Goal: Task Accomplishment & Management: Complete application form

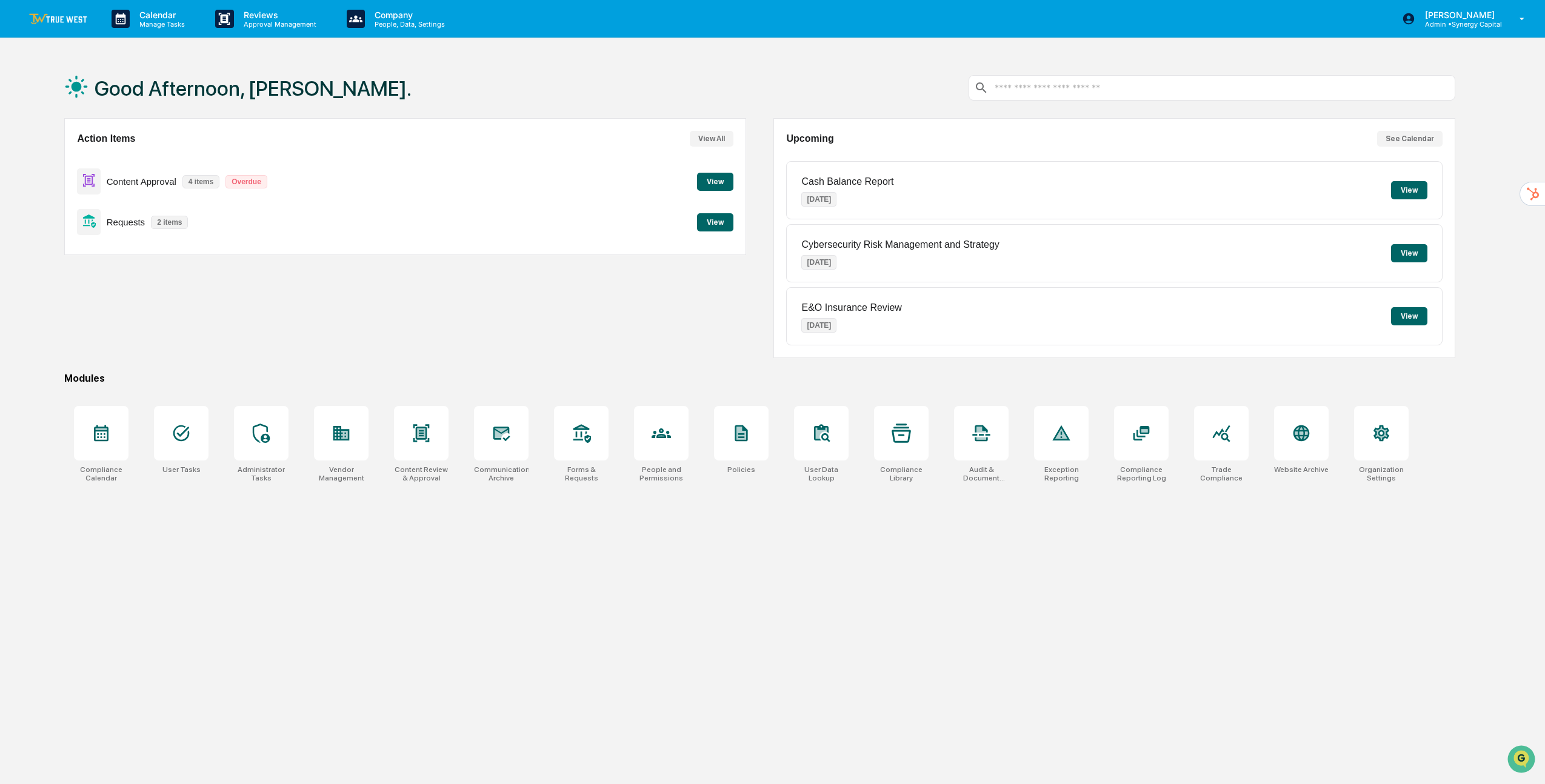
click at [712, 227] on button "View" at bounding box center [715, 222] width 36 height 18
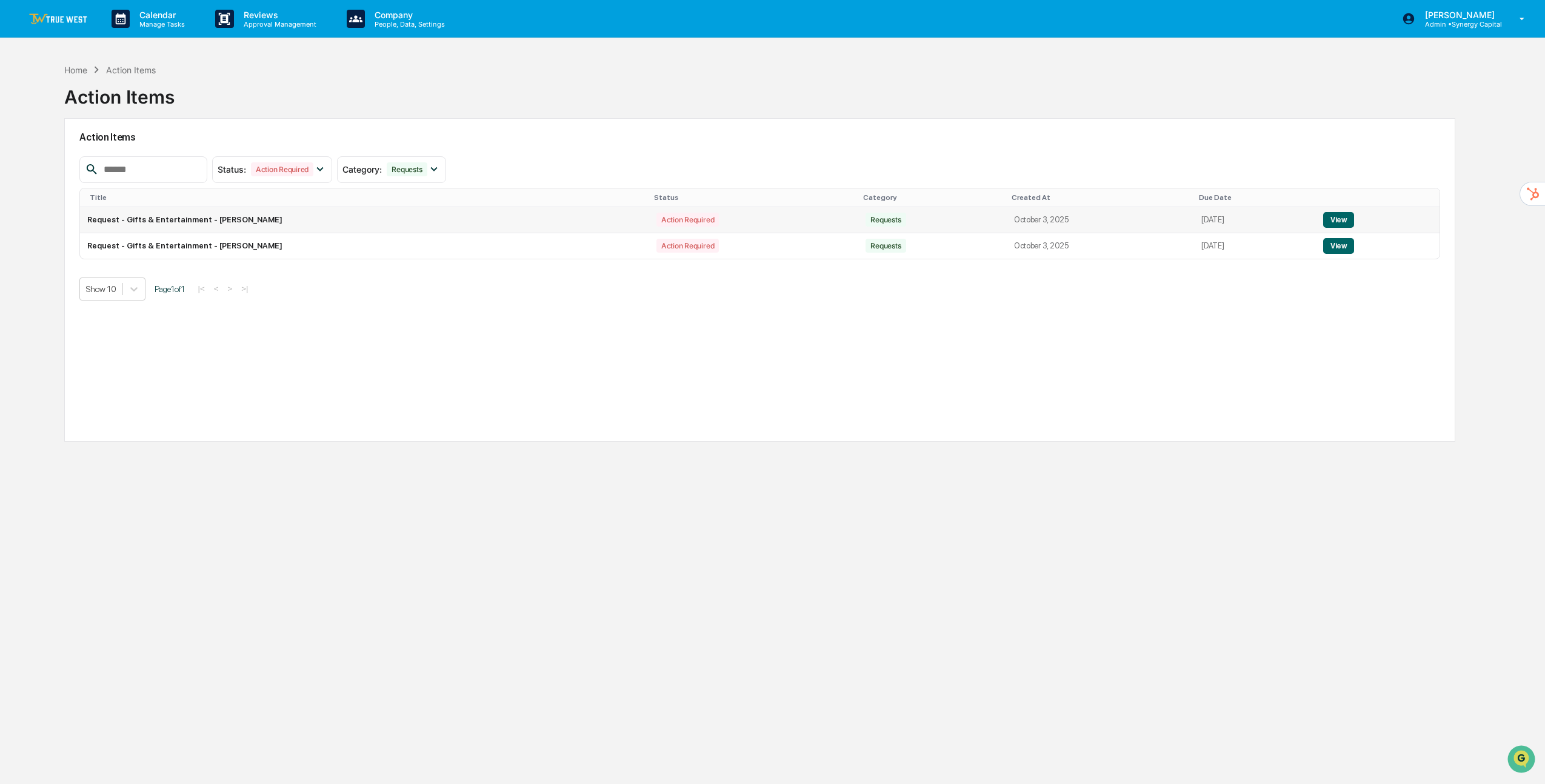
click at [1354, 217] on button "View" at bounding box center [1338, 220] width 31 height 16
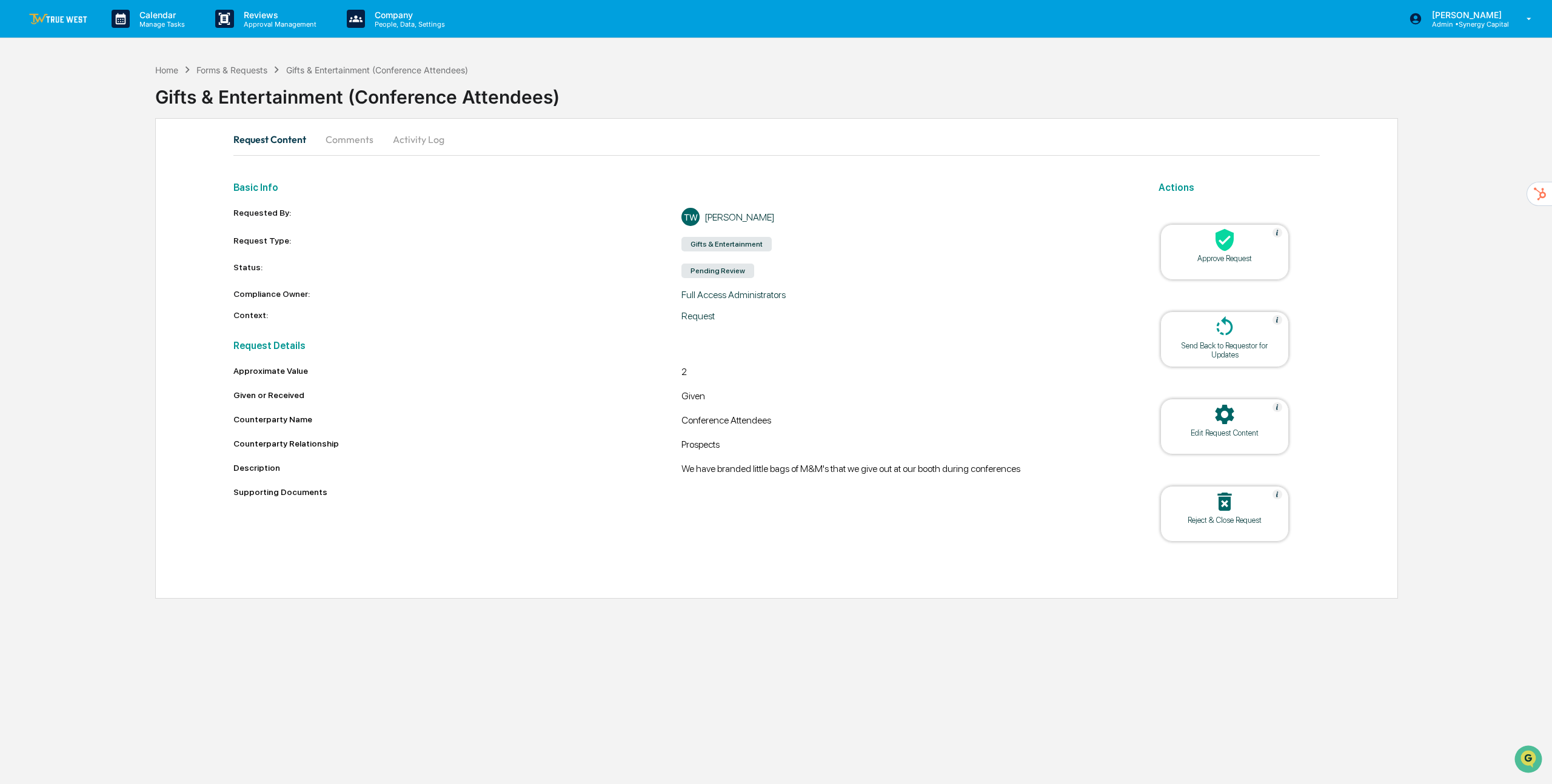
click at [1229, 254] on div "Approve Request" at bounding box center [1225, 258] width 109 height 9
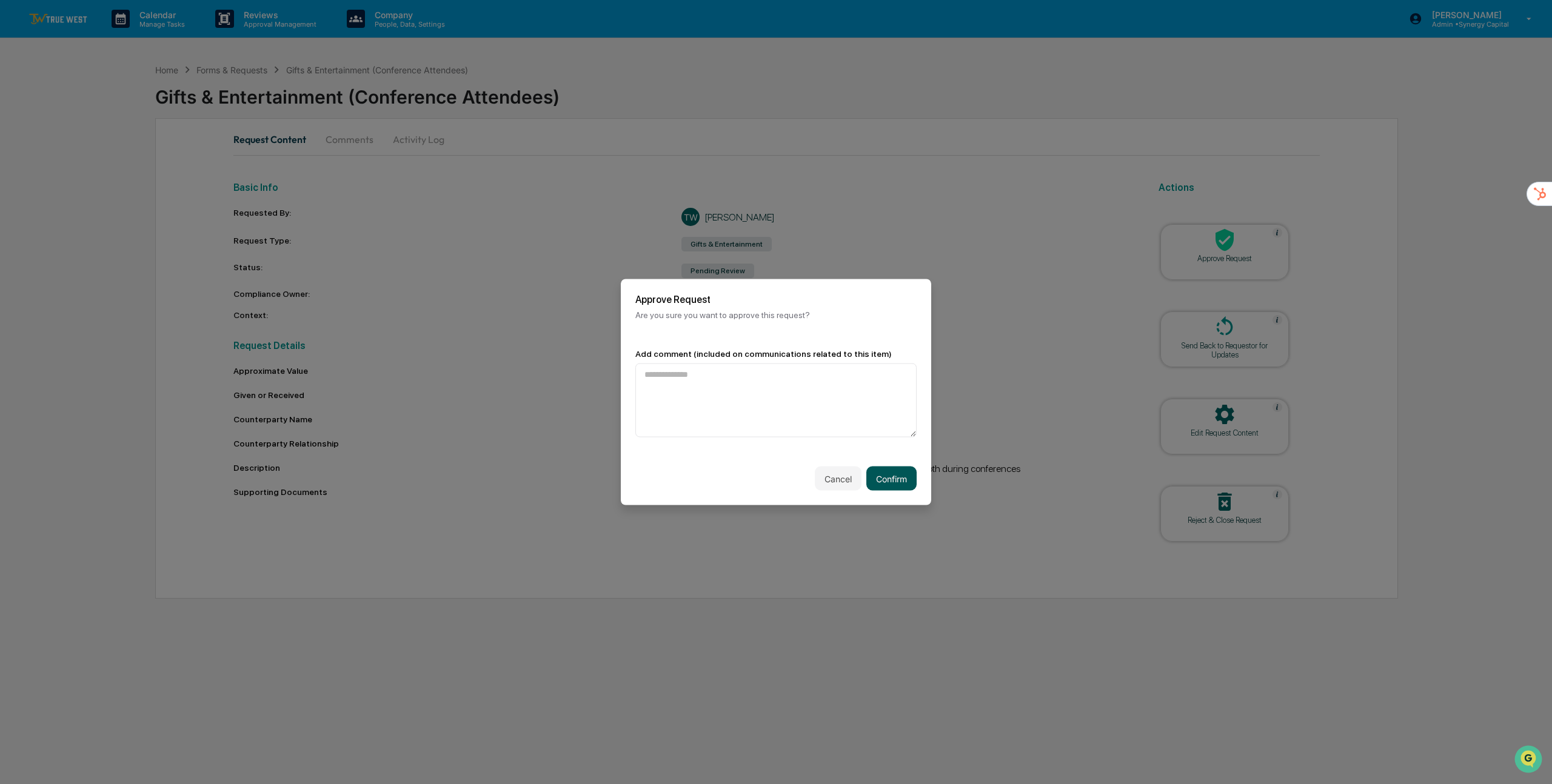
click at [898, 483] on button "Confirm" at bounding box center [891, 478] width 50 height 24
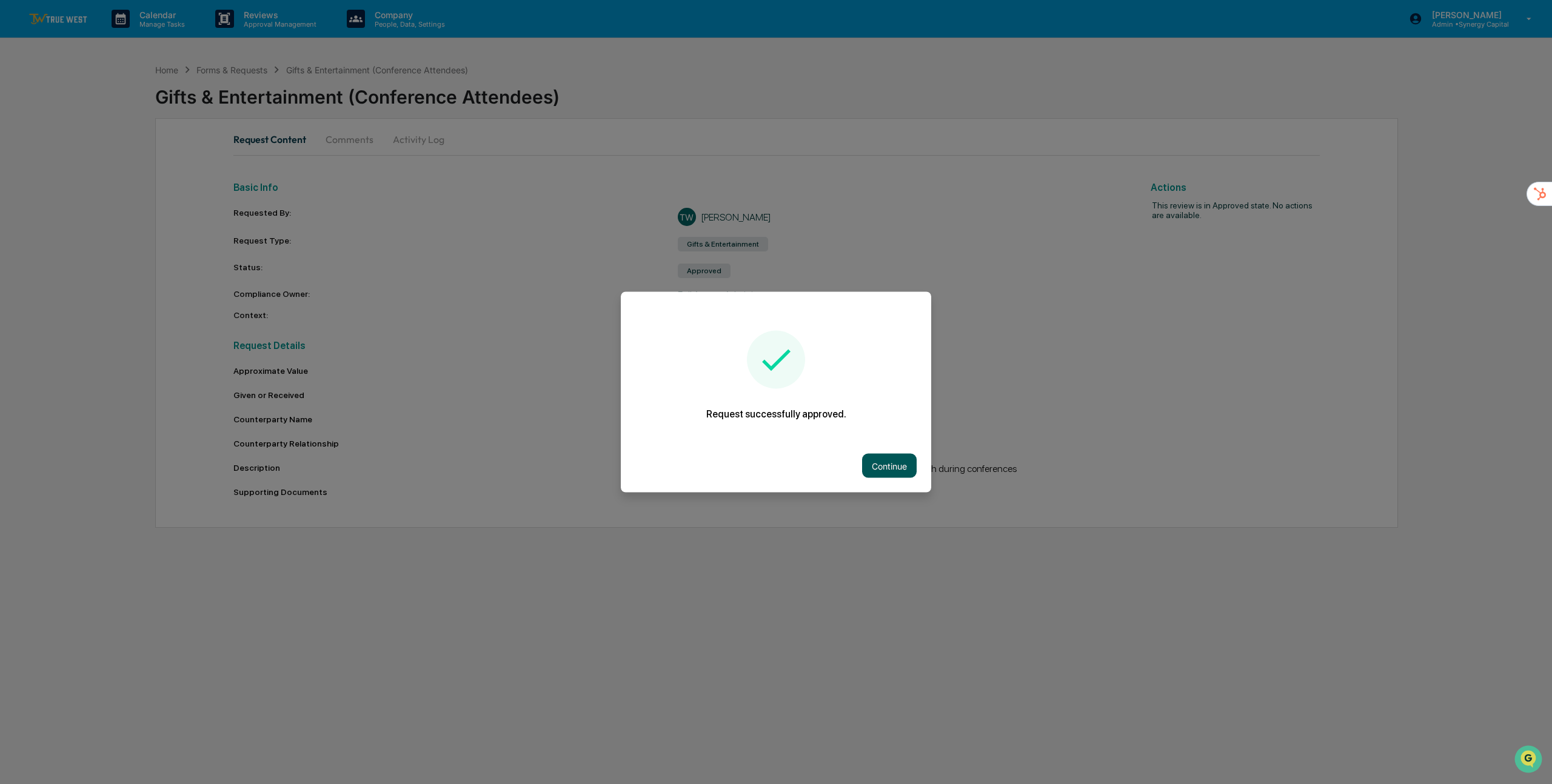
click at [897, 467] on button "Continue" at bounding box center [889, 466] width 55 height 24
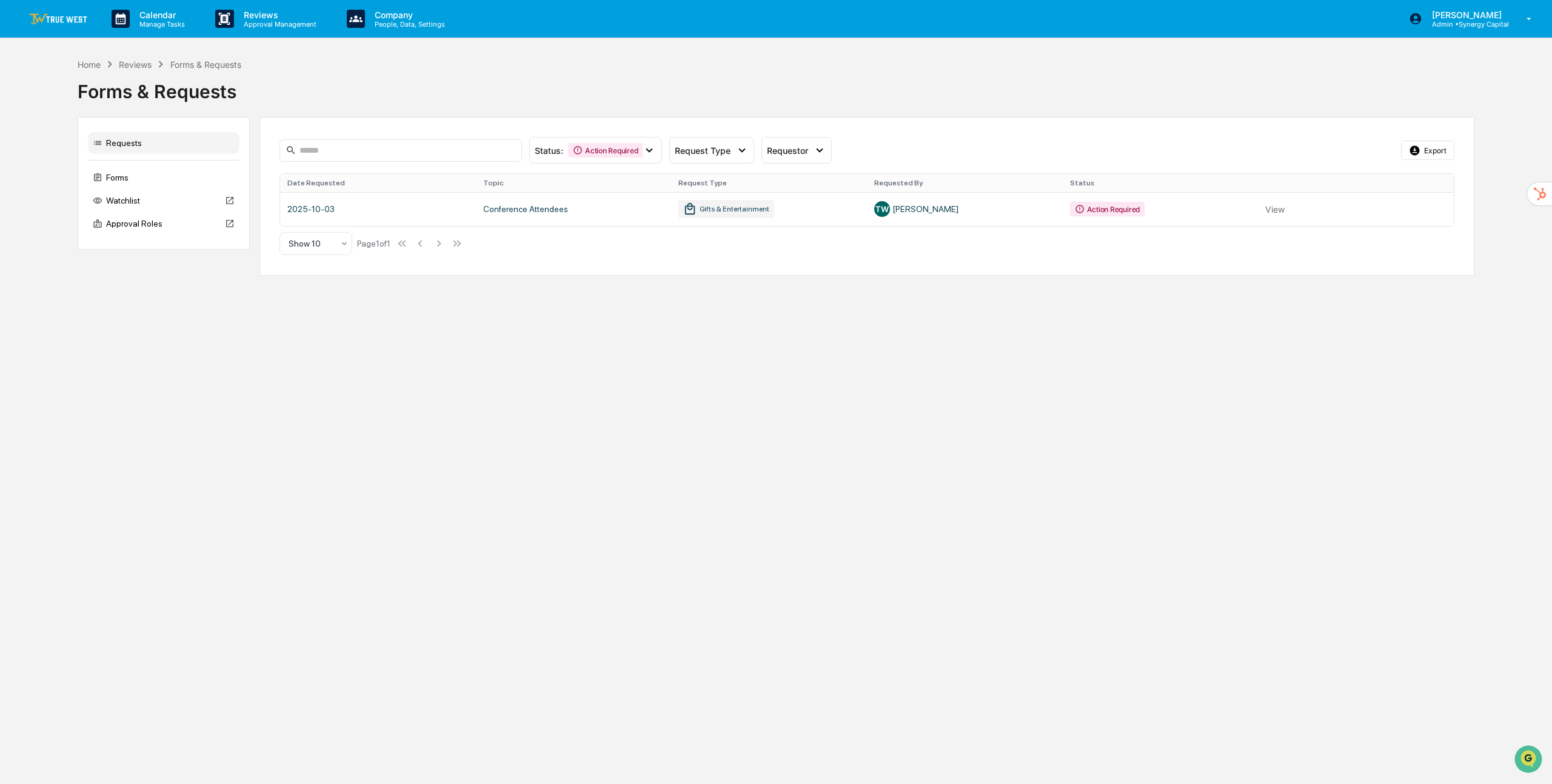
click at [416, 209] on link at bounding box center [867, 209] width 1174 height 34
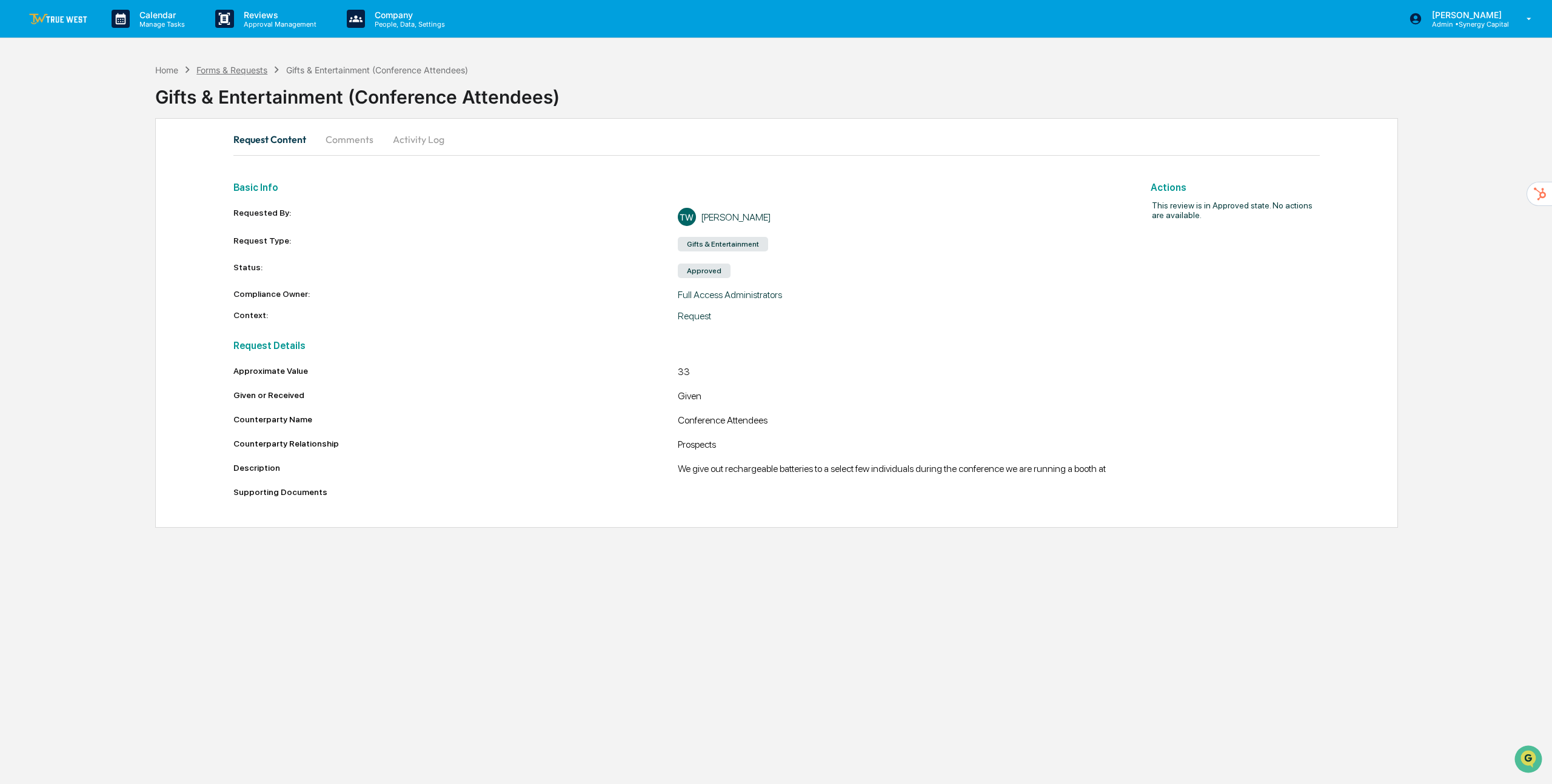
click at [238, 74] on div "Forms & Requests" at bounding box center [232, 70] width 71 height 11
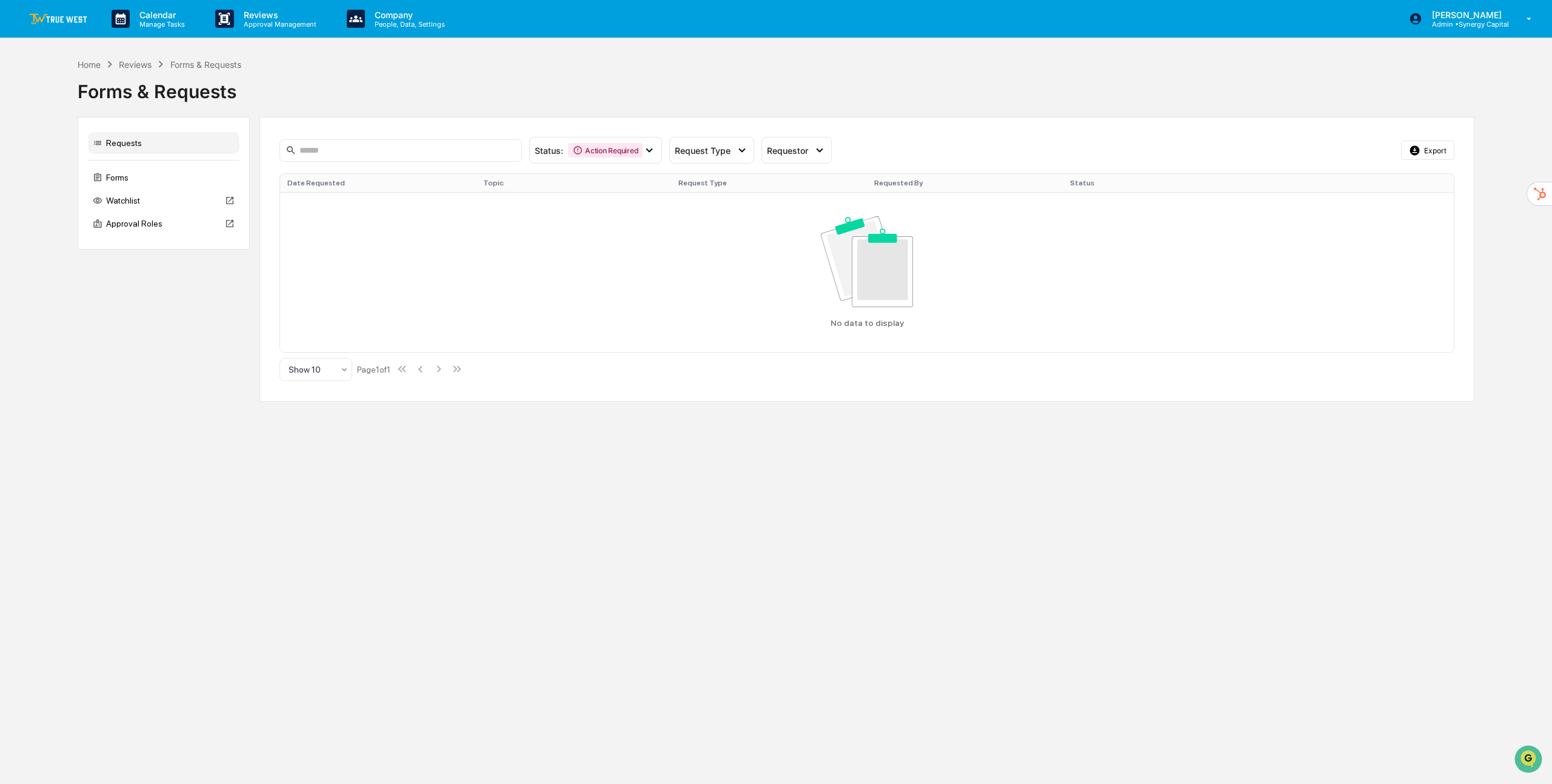
click at [137, 62] on div "Reviews" at bounding box center [135, 64] width 33 height 11
click at [137, 65] on div "Reviews" at bounding box center [135, 64] width 33 height 11
click at [120, 146] on div "Requests" at bounding box center [164, 143] width 152 height 22
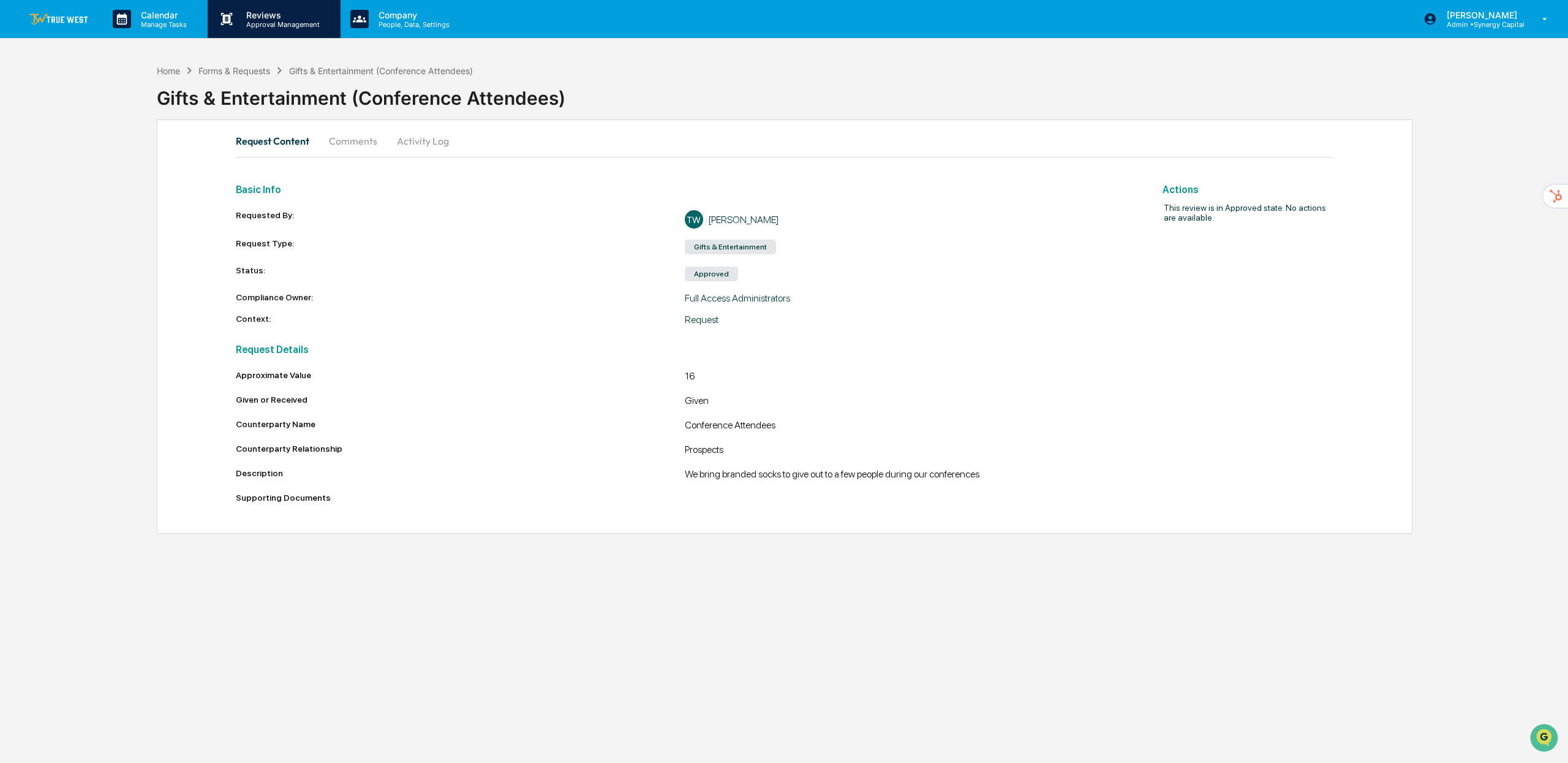
click at [263, 20] on p "Approval Management" at bounding box center [281, 24] width 89 height 9
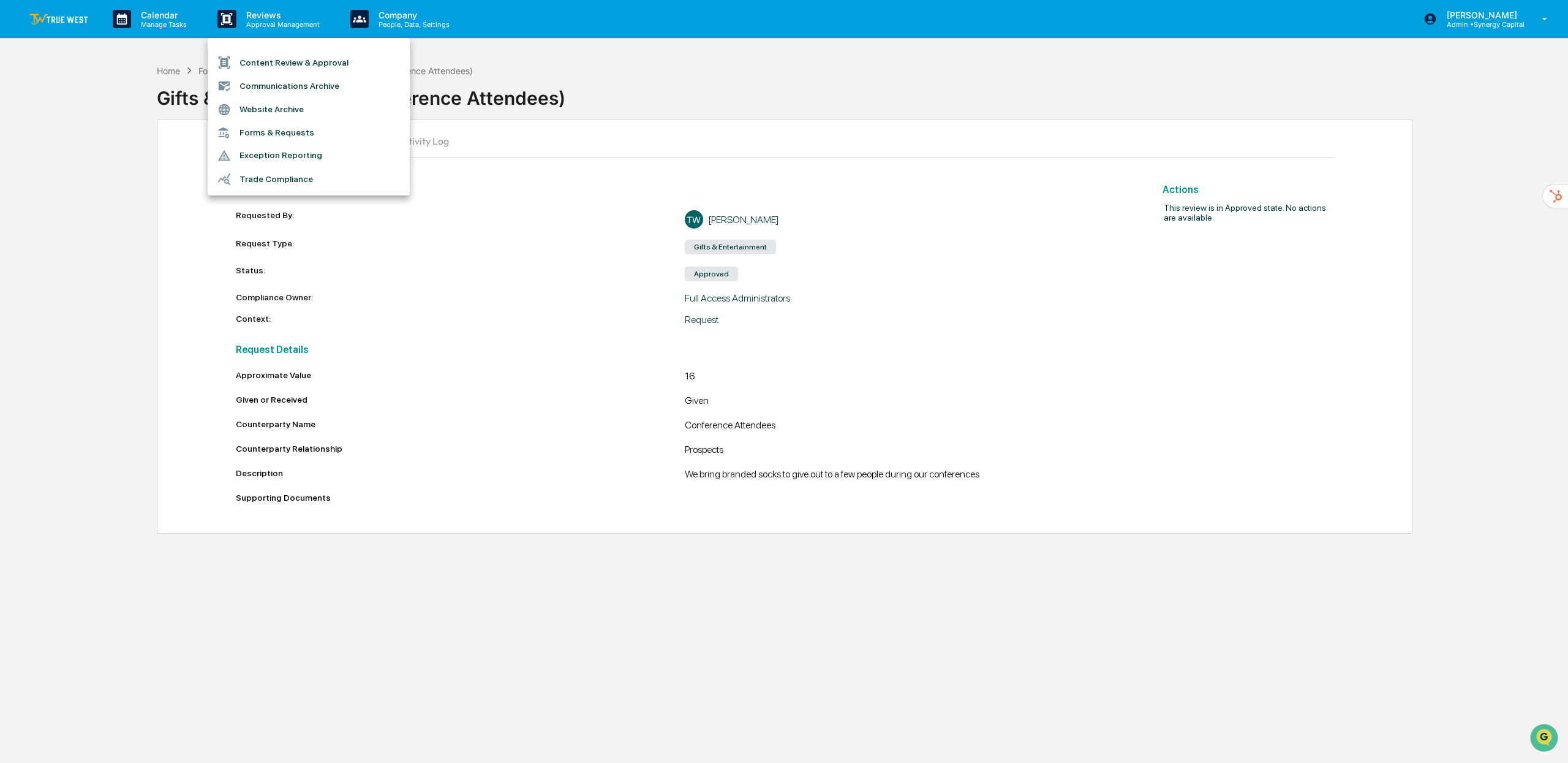
drag, startPoint x: 662, startPoint y: 67, endPoint x: 641, endPoint y: 70, distance: 21.2
click at [662, 67] on div at bounding box center [784, 382] width 1568 height 763
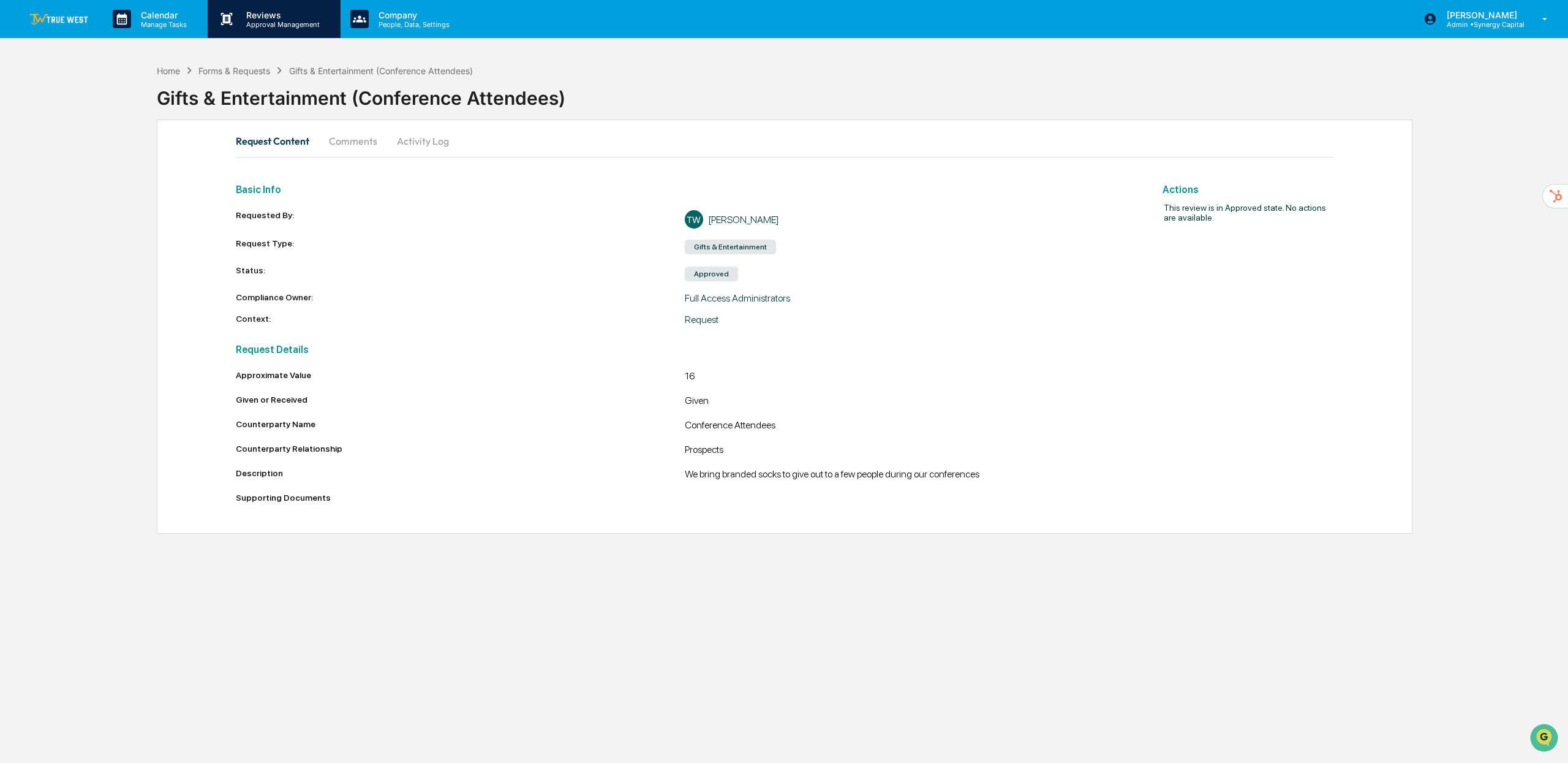
click at [283, 14] on p "Reviews" at bounding box center [281, 15] width 89 height 11
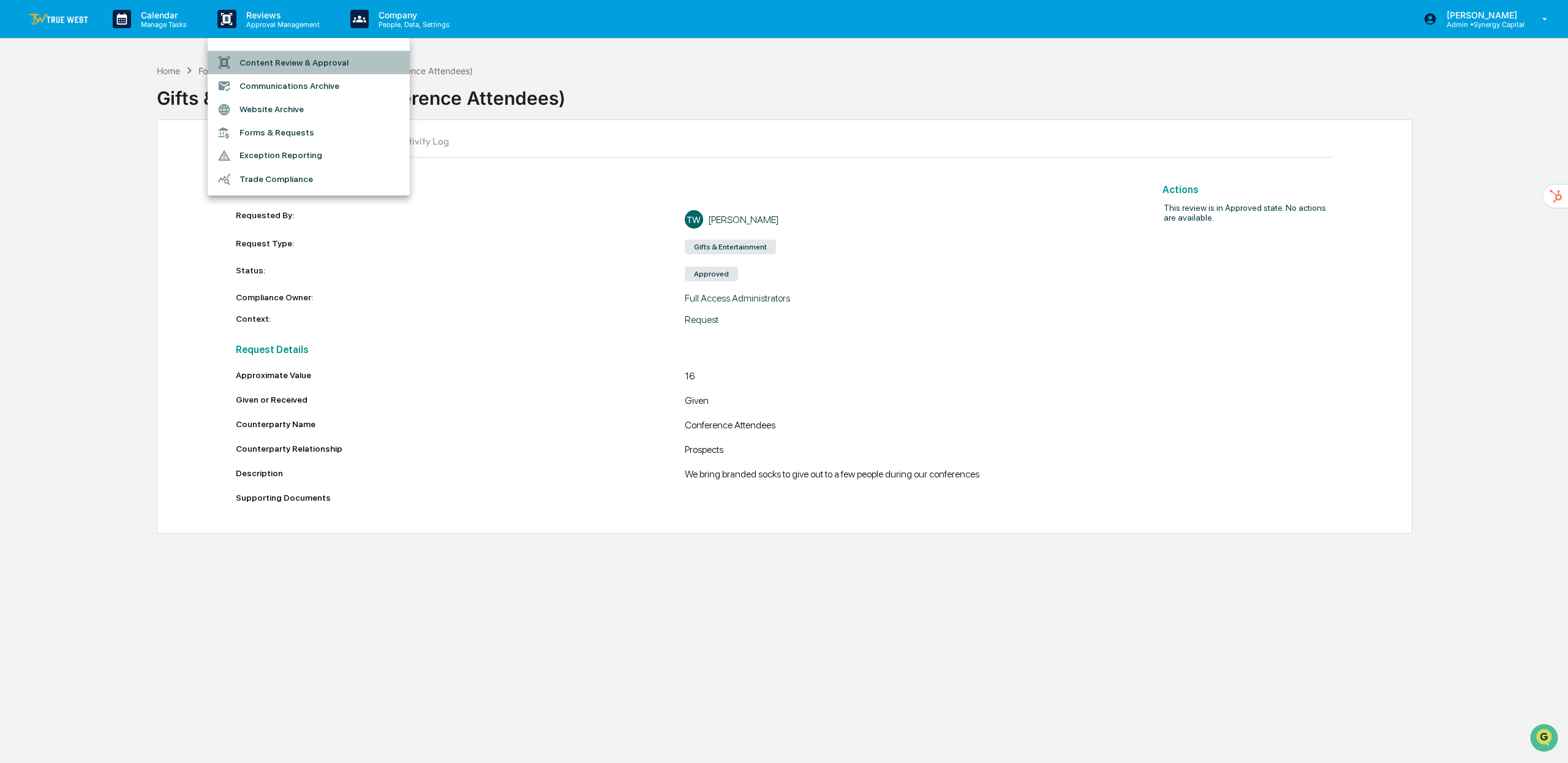
click at [283, 62] on li "Content Review & Approval" at bounding box center [308, 62] width 202 height 24
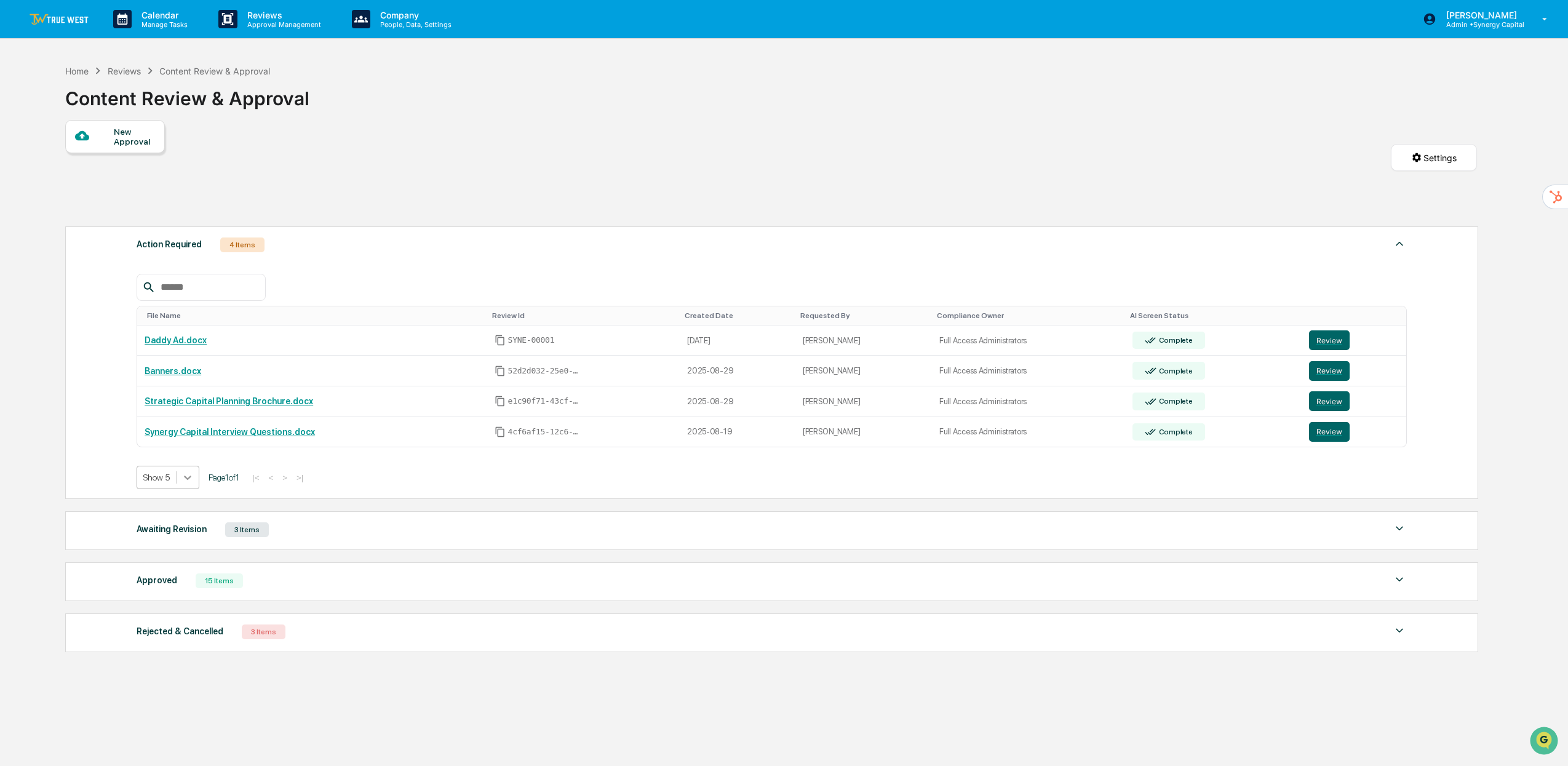
click at [191, 480] on icon at bounding box center [187, 478] width 7 height 4
click at [177, 533] on div "Show 10" at bounding box center [169, 528] width 65 height 19
click at [134, 75] on div "Reviews" at bounding box center [124, 71] width 33 height 11
click at [132, 73] on div "Reviews" at bounding box center [124, 71] width 33 height 11
click at [80, 73] on div "Home" at bounding box center [77, 71] width 24 height 11
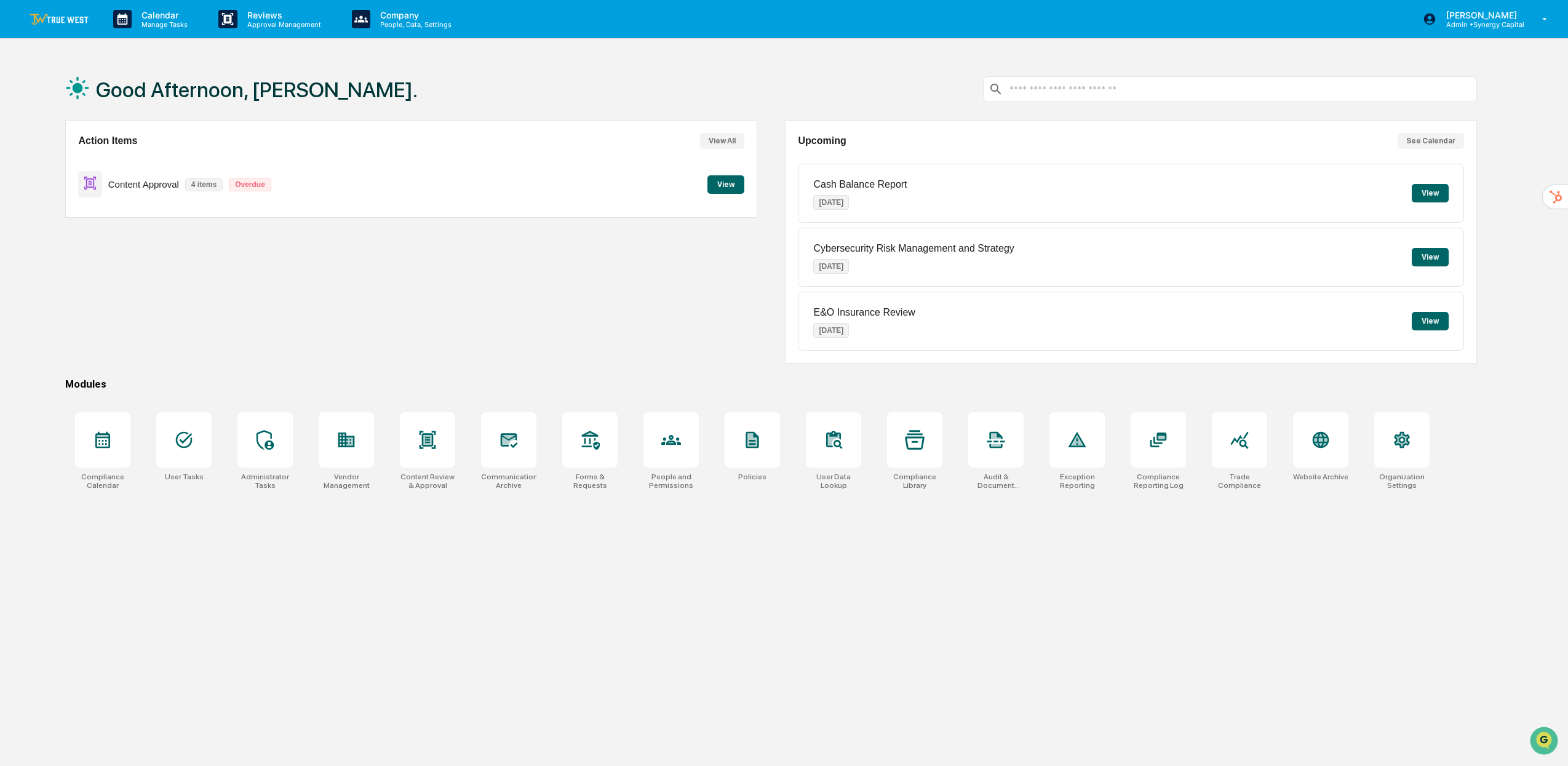
click at [728, 144] on button "View All" at bounding box center [722, 141] width 45 height 16
